Goal: Information Seeking & Learning: Learn about a topic

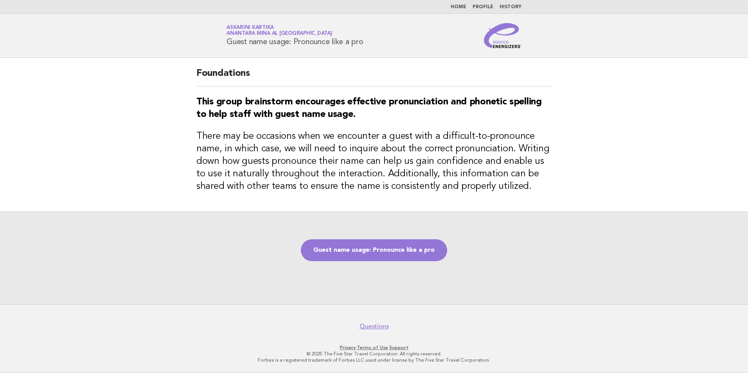
click at [464, 9] on link "Home" at bounding box center [459, 7] width 16 height 5
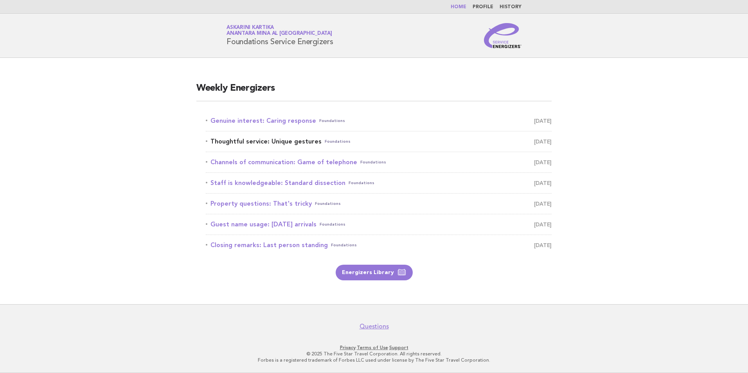
click at [313, 142] on link "Thoughtful service: Unique gestures Foundations [DATE]" at bounding box center [379, 141] width 346 height 11
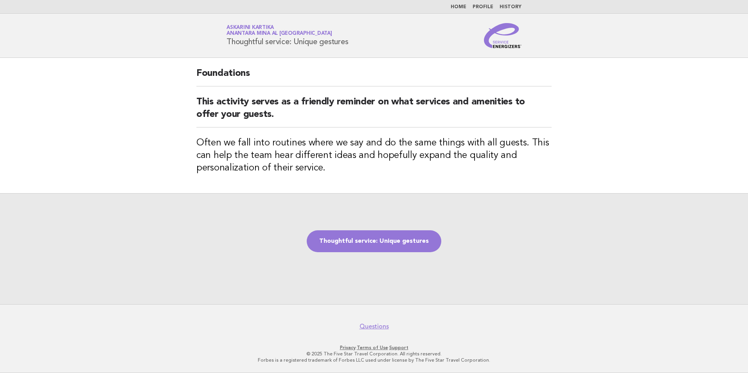
drag, startPoint x: 353, startPoint y: 43, endPoint x: 221, endPoint y: 49, distance: 132.0
click at [221, 49] on header "Service Energizers Askarini Kartika Anantara Mina al Arab Ras Al Khaimah Resort…" at bounding box center [374, 36] width 748 height 44
copy h1 "Thoughtful service: Unique gestures"
